Goal: Register for event/course

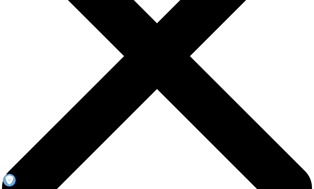
scroll to position [101, 0]
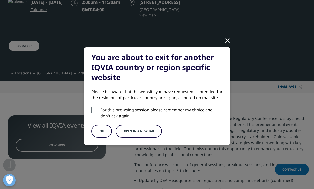
click at [101, 135] on button "OK" at bounding box center [101, 131] width 20 height 13
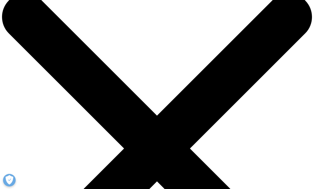
scroll to position [25, 0]
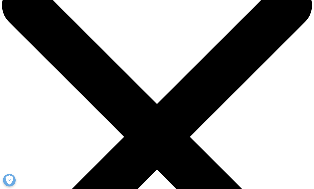
drag, startPoint x: 143, startPoint y: 76, endPoint x: 229, endPoint y: 79, distance: 85.9
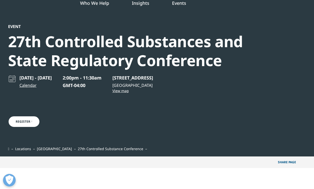
click at [229, 79] on div "September 3 - 5, 2025 Calendar 2:00pm - 11:30am GMT-04:00 500 W River St, Savan…" at bounding box center [143, 111] width 271 height 72
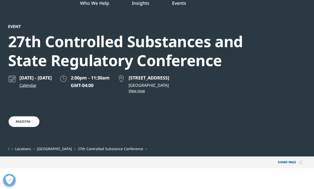
drag, startPoint x: 229, startPoint y: 79, endPoint x: 220, endPoint y: 77, distance: 8.7
copy p "500 W River St, Savannah, GA 31401"
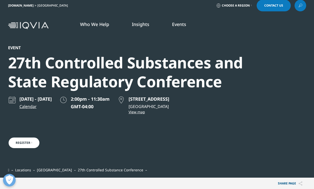
scroll to position [0, 0]
